Goal: Information Seeking & Learning: Learn about a topic

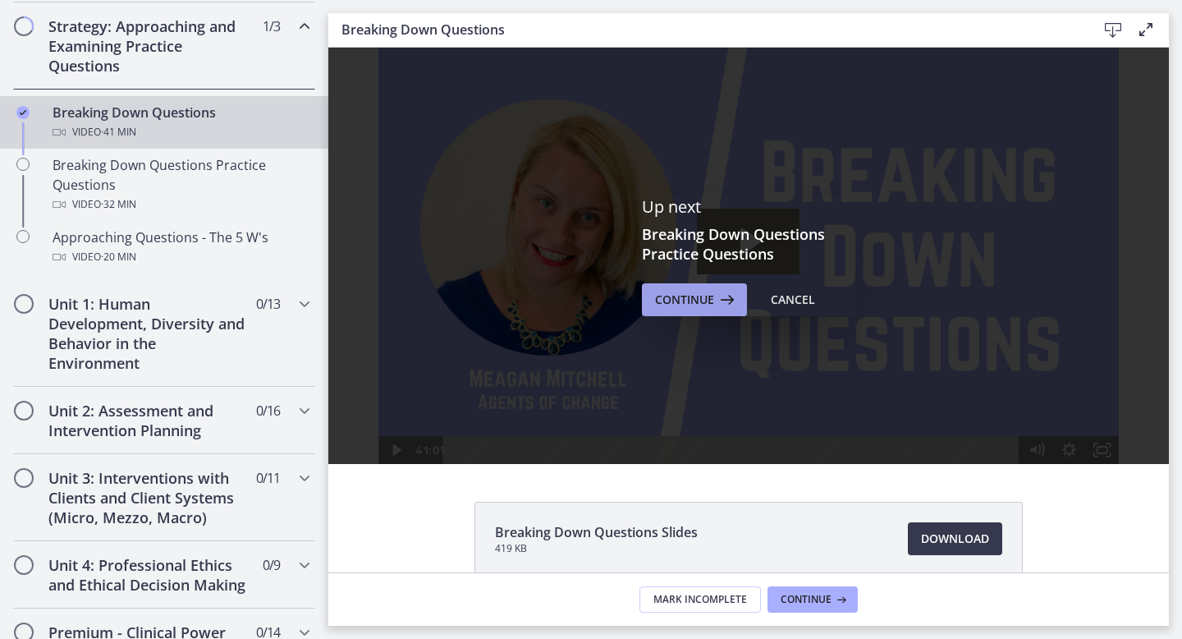
click at [695, 300] on span "Continue" at bounding box center [684, 300] width 59 height 20
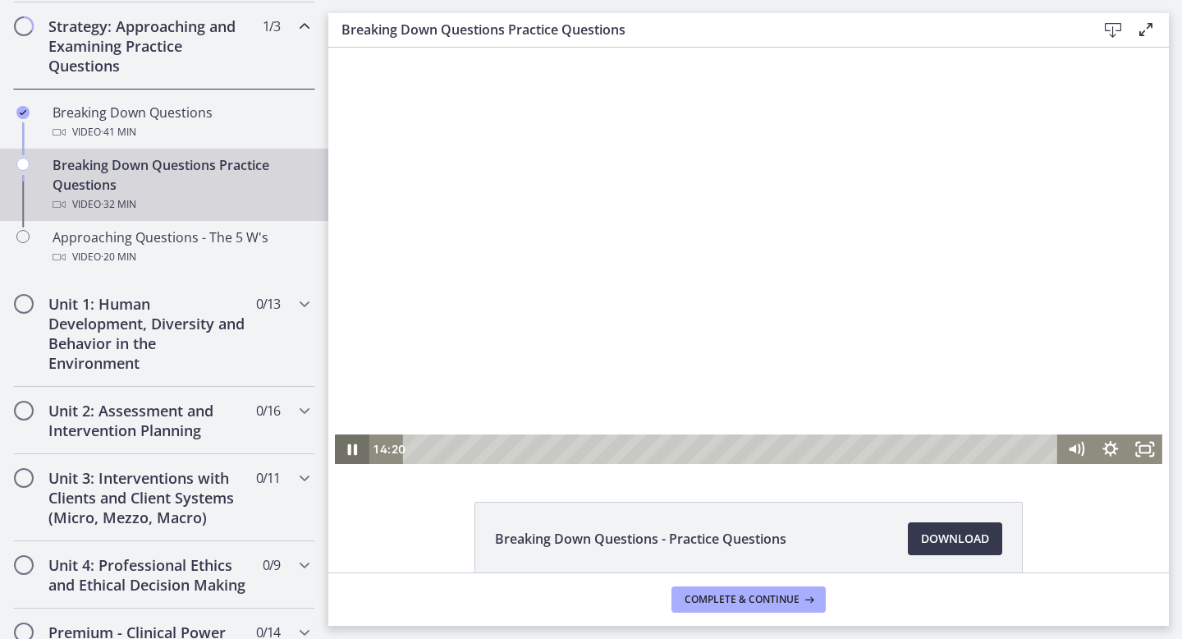
click at [351, 449] on icon "Pause" at bounding box center [352, 449] width 34 height 30
click at [351, 449] on icon "Play Video" at bounding box center [354, 449] width 11 height 15
click at [348, 448] on icon "Pause" at bounding box center [353, 449] width 10 height 11
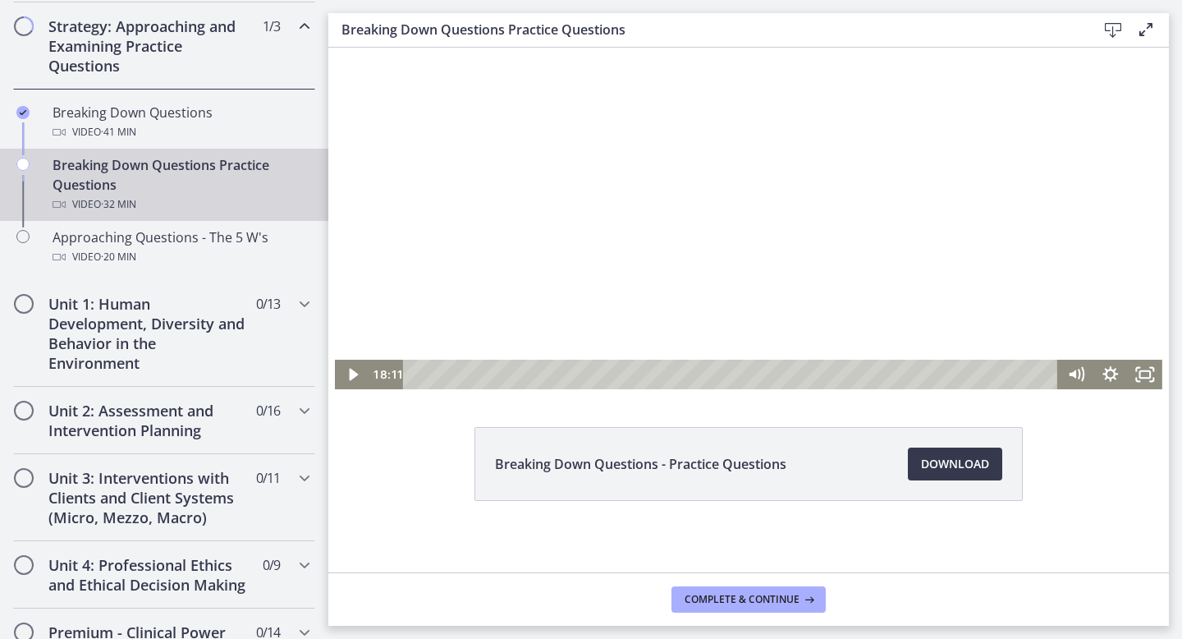
scroll to position [82, 0]
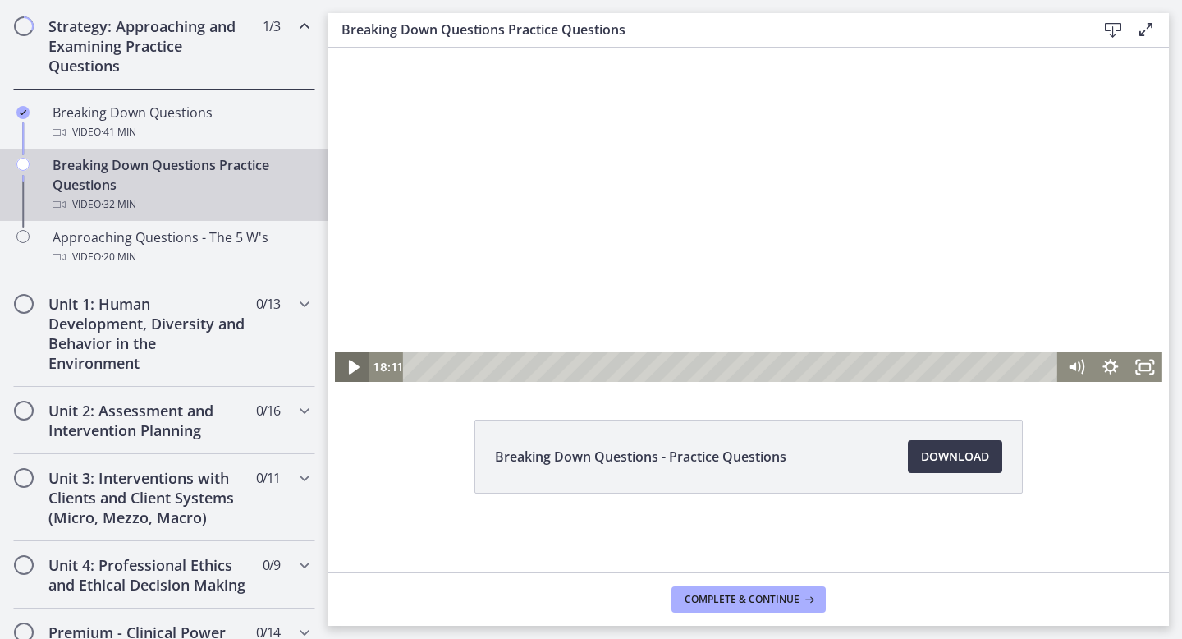
click at [356, 369] on icon "Play Video" at bounding box center [353, 366] width 41 height 35
click at [351, 365] on icon "Pause" at bounding box center [352, 367] width 34 height 30
click at [351, 365] on icon "Play Video" at bounding box center [354, 367] width 11 height 15
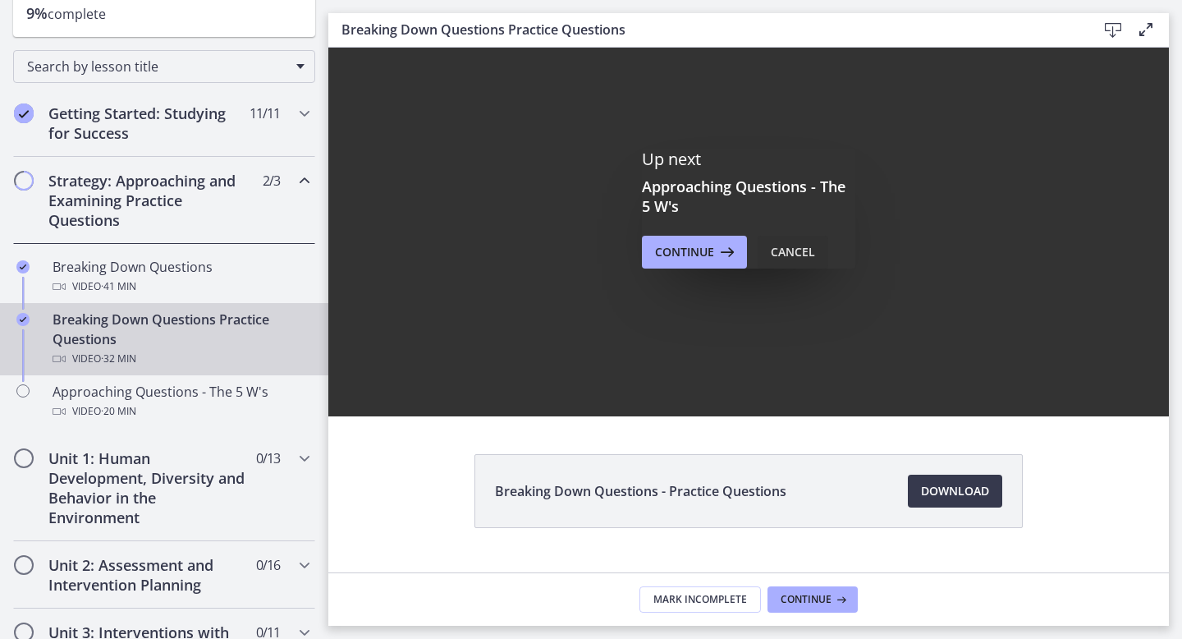
scroll to position [0, 0]
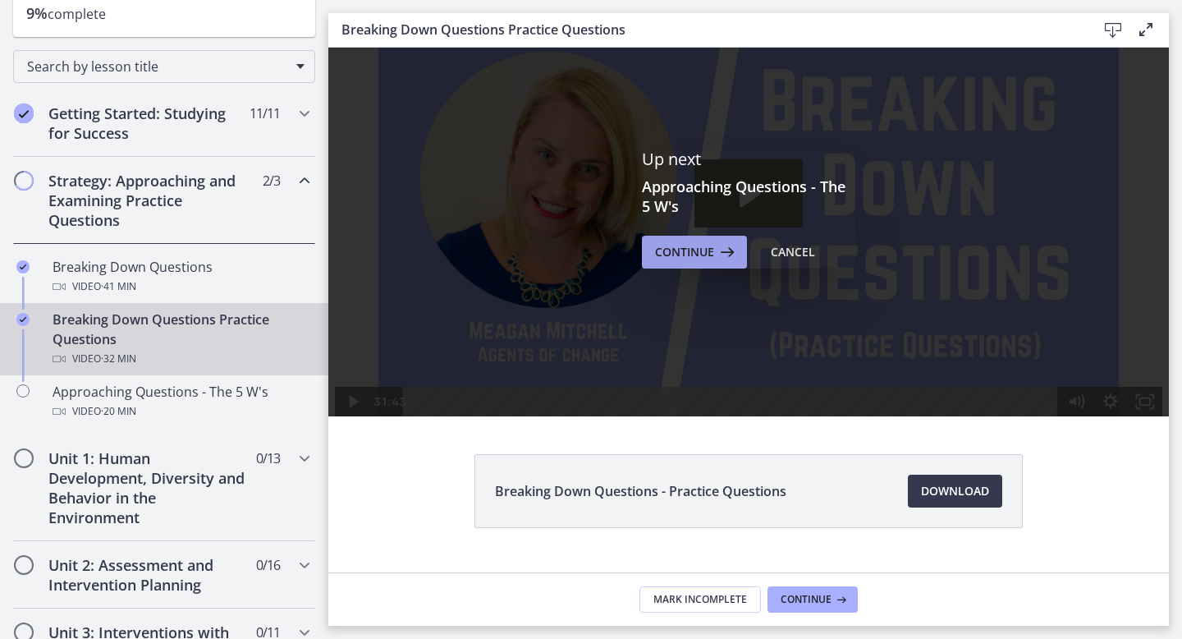
click at [698, 249] on span "Continue" at bounding box center [684, 252] width 59 height 20
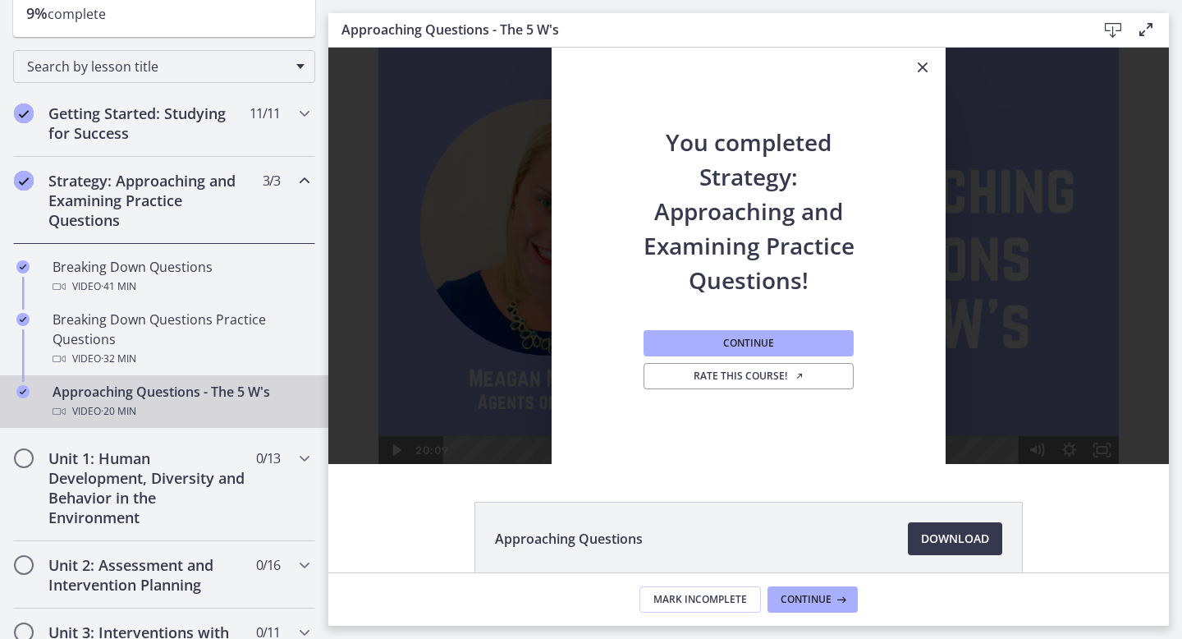
click at [919, 66] on icon "Close" at bounding box center [923, 67] width 20 height 20
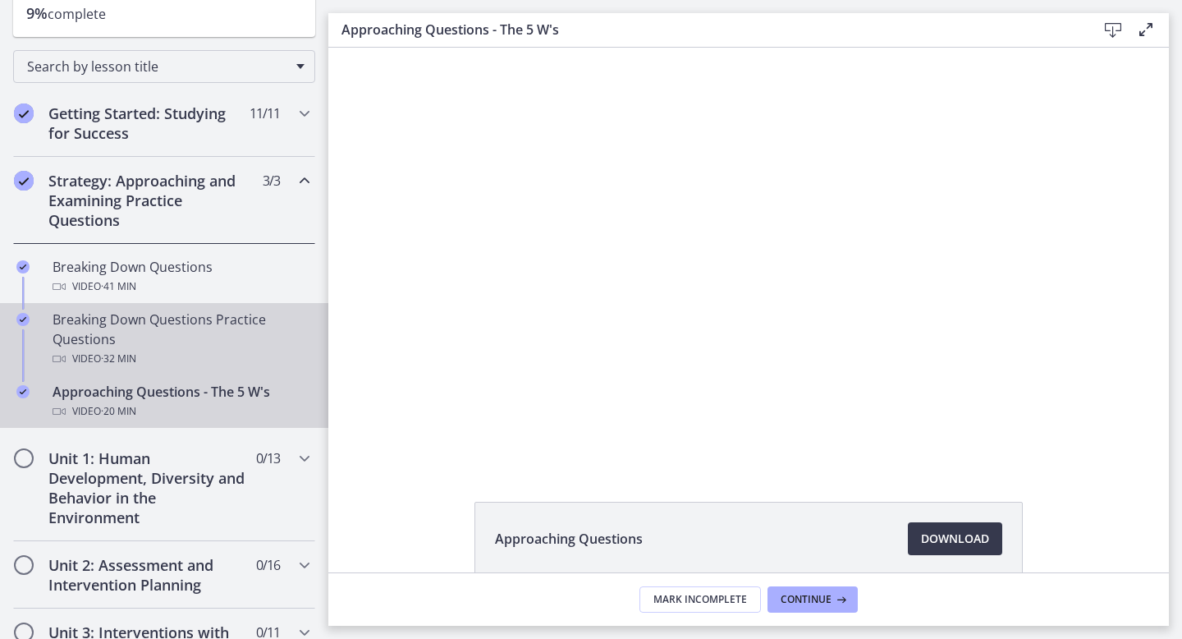
scroll to position [248, 0]
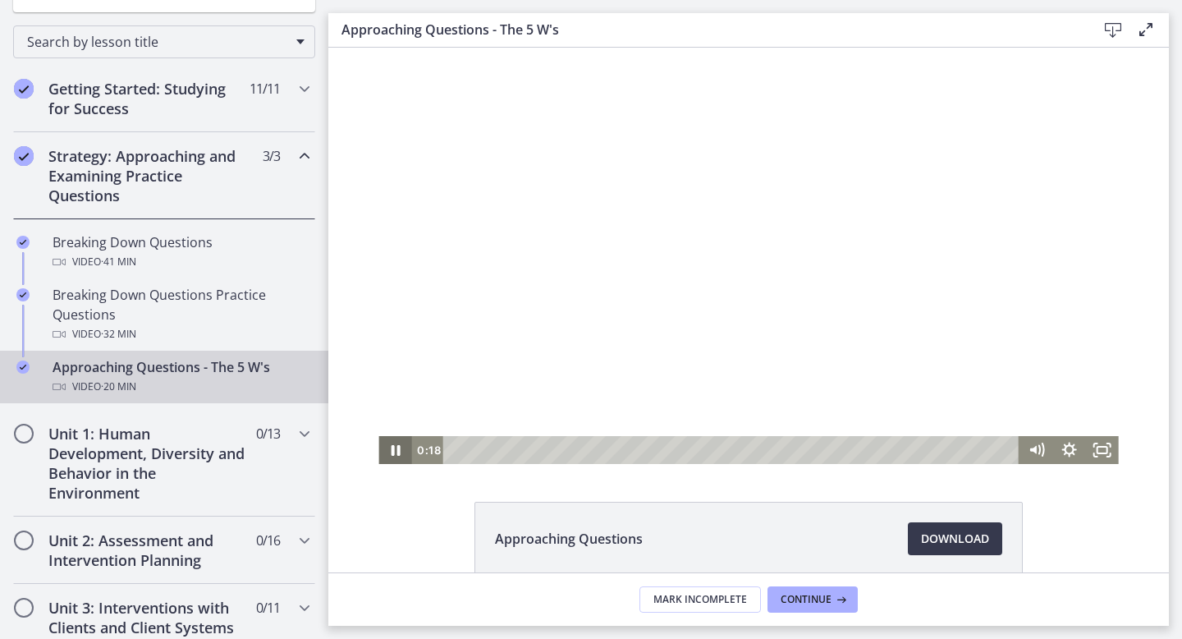
click at [390, 450] on icon "Pause" at bounding box center [395, 450] width 33 height 28
